Goal: Information Seeking & Learning: Learn about a topic

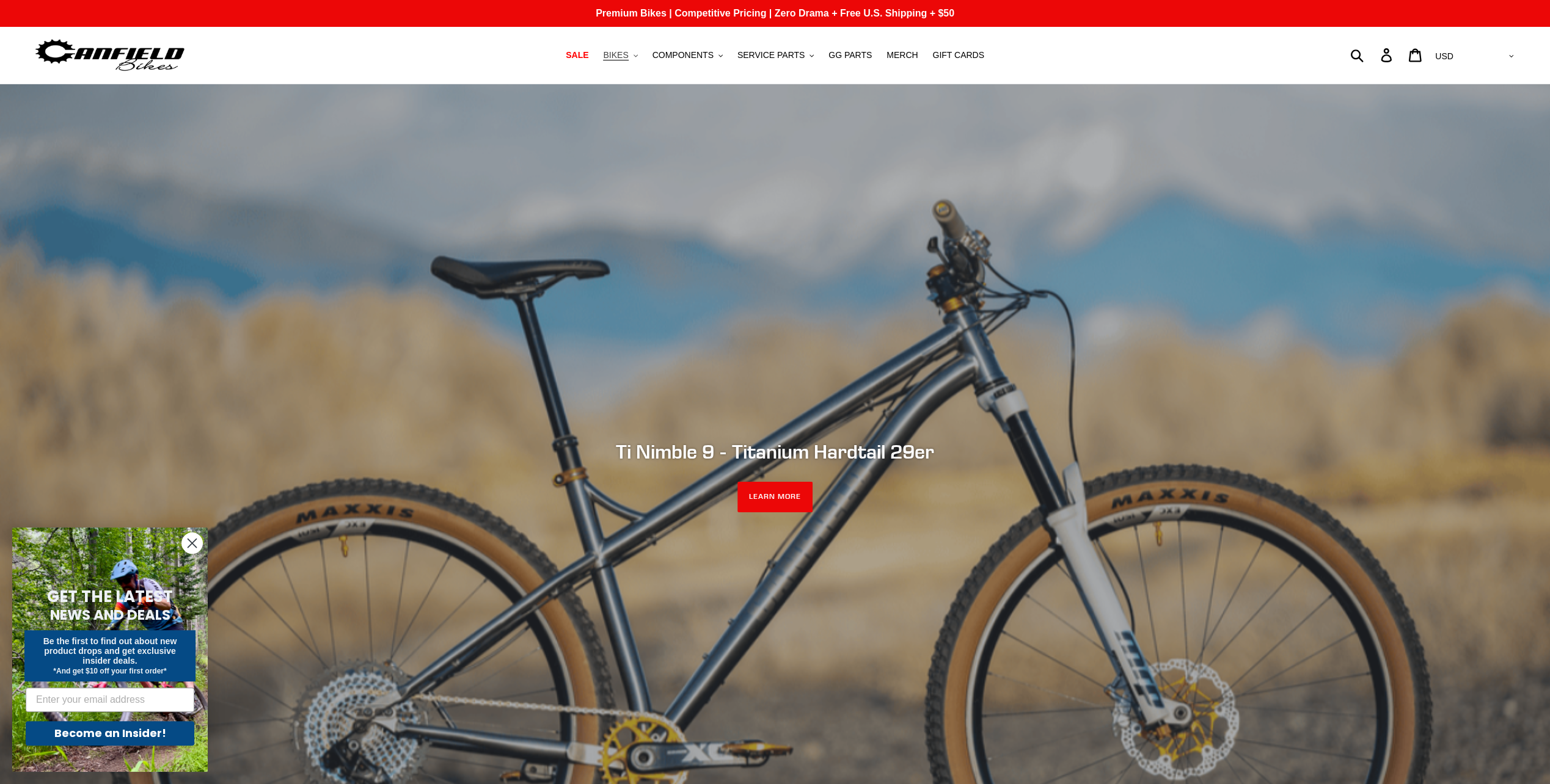
click at [639, 58] on button "BIKES .cls-1{fill:#231f20}" at bounding box center [620, 55] width 46 height 16
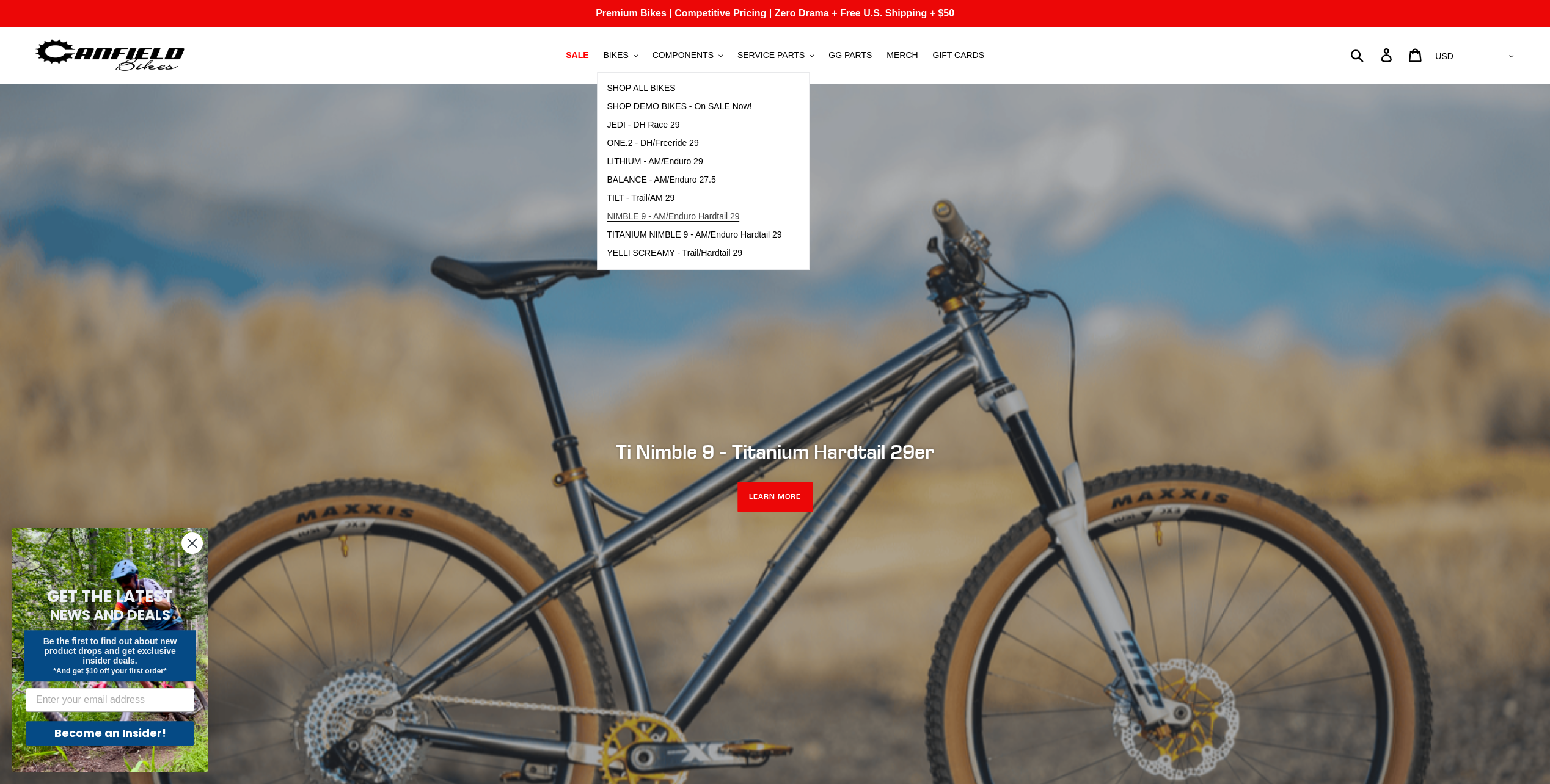
click at [705, 217] on span "NIMBLE 9 - AM/Enduro Hardtail 29" at bounding box center [673, 216] width 132 height 11
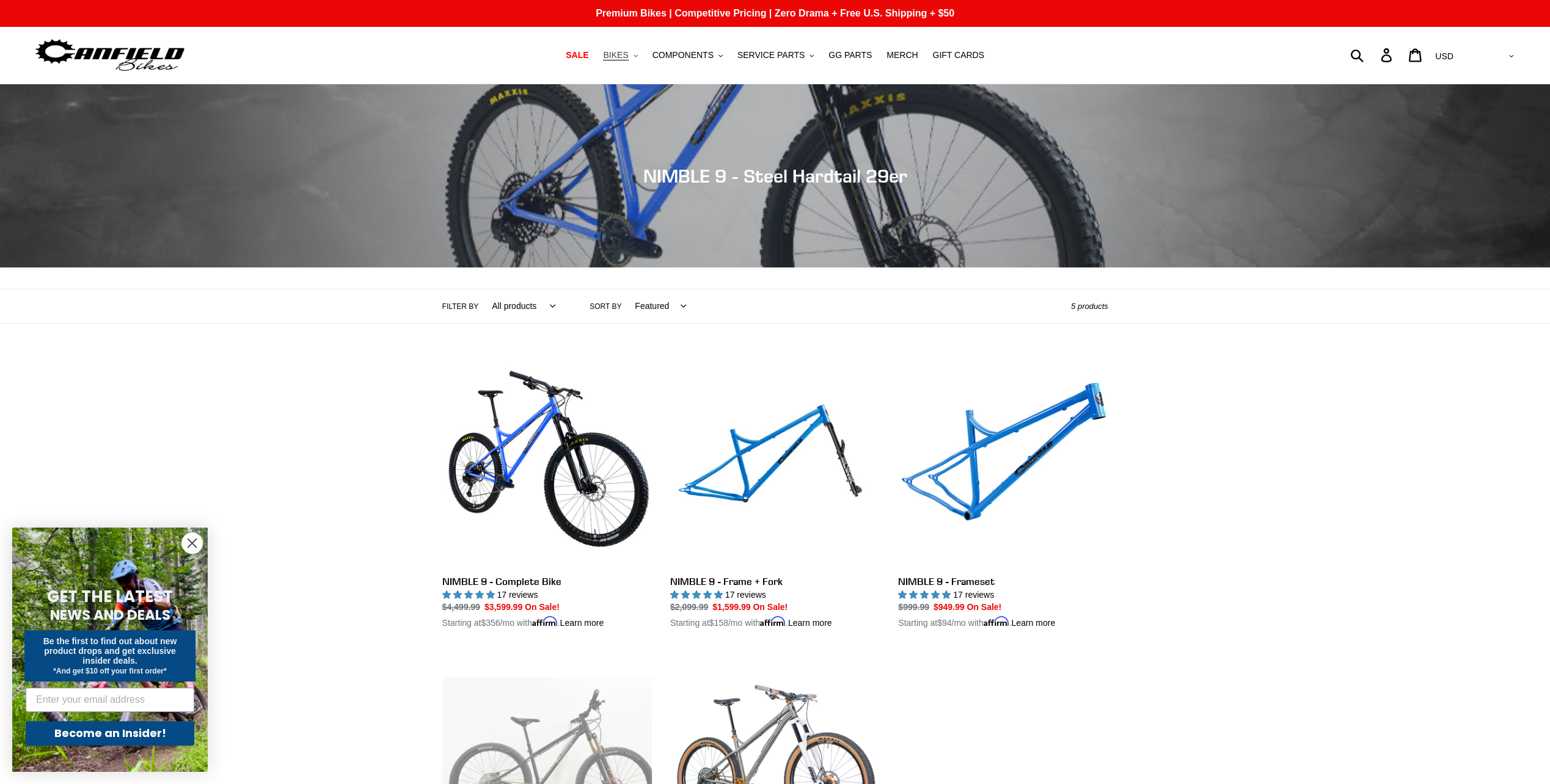
click at [642, 60] on button "BIKES .cls-1{fill:#231f20}" at bounding box center [620, 55] width 46 height 16
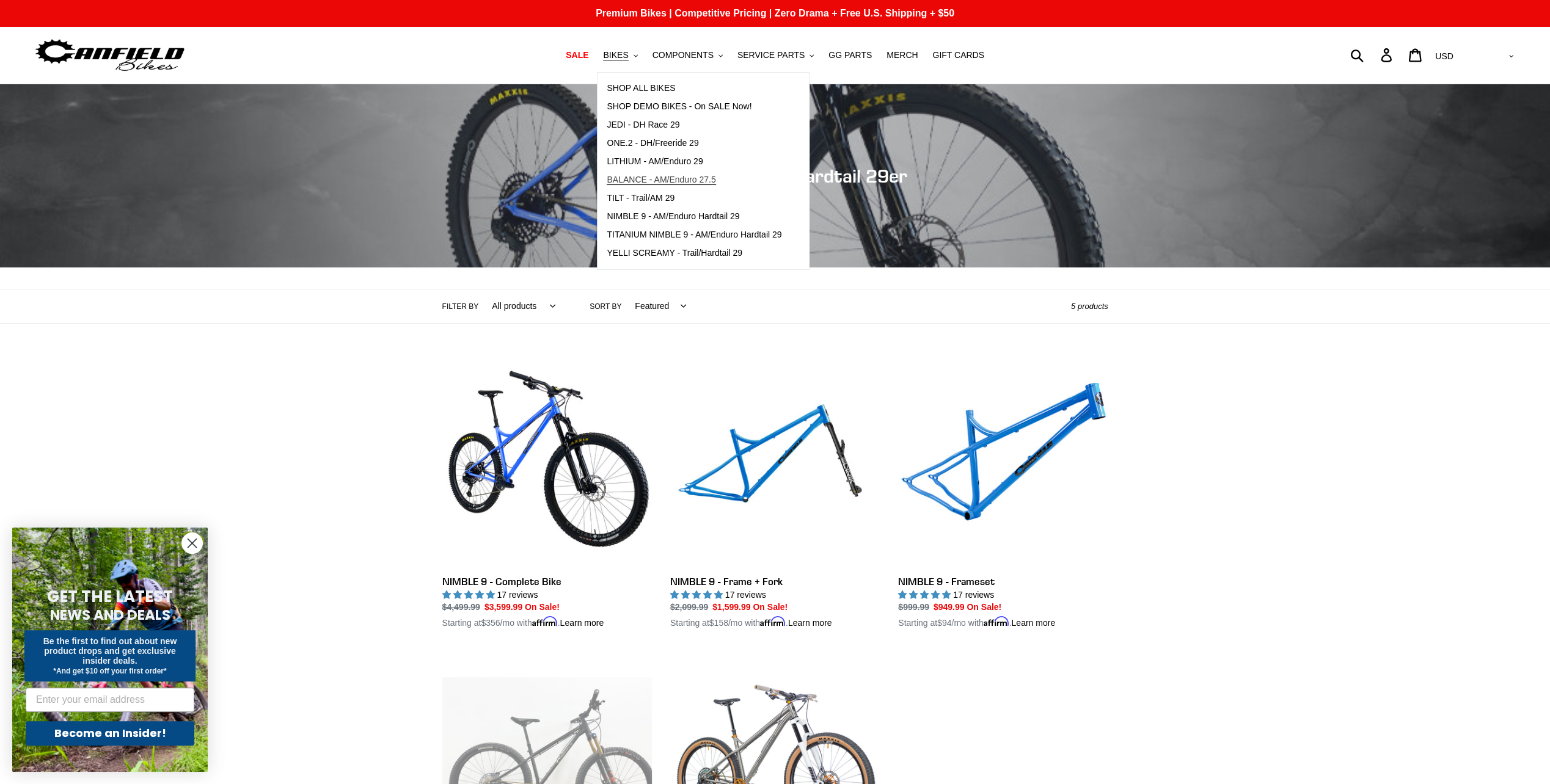
click at [653, 176] on span "BALANCE - AM/Enduro 27.5" at bounding box center [661, 180] width 108 height 11
